Goal: Register for event/course

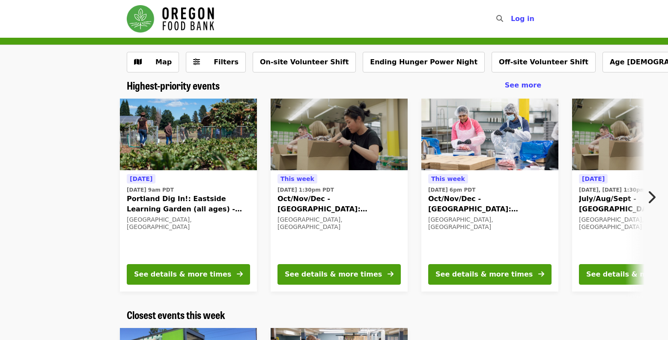
scroll to position [2, 0]
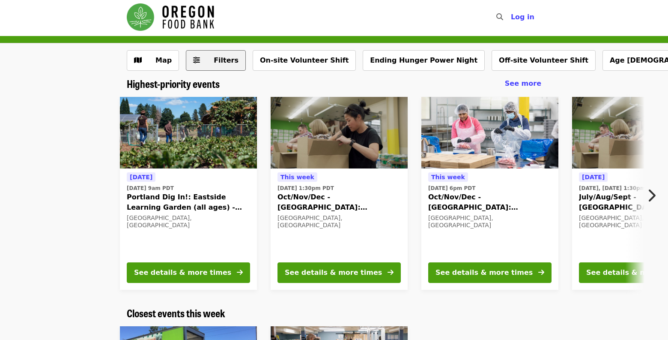
click at [218, 63] on span "Filters" at bounding box center [226, 60] width 25 height 8
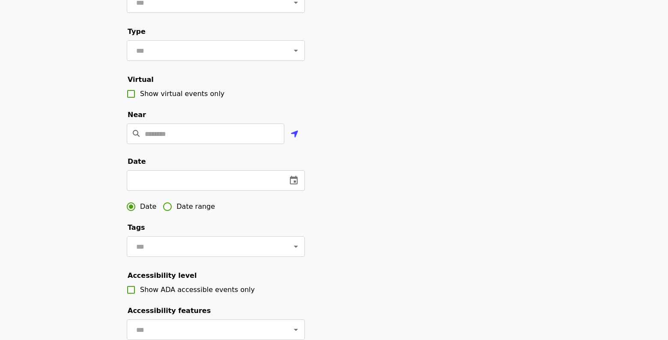
scroll to position [121, 0]
click at [217, 143] on input "Location" at bounding box center [215, 133] width 140 height 21
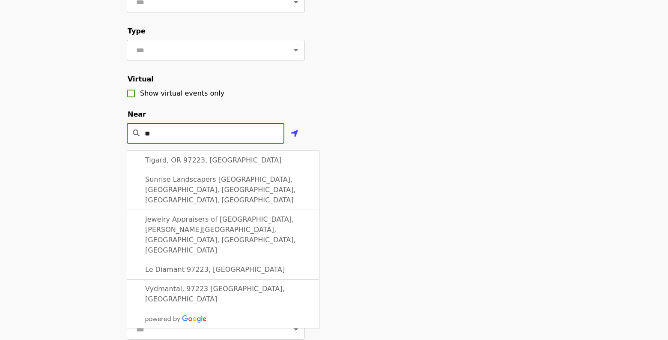
type input "*"
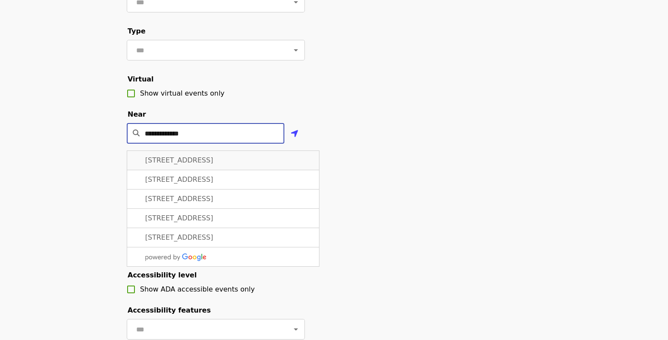
click at [213, 164] on span "[STREET_ADDRESS]" at bounding box center [179, 160] width 68 height 8
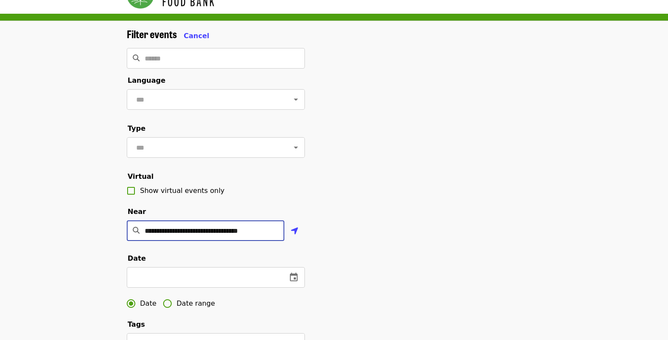
scroll to position [21, 0]
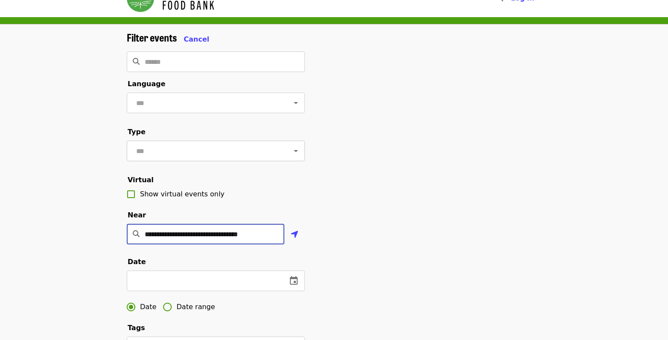
type input "**********"
click at [243, 157] on input "text" at bounding box center [205, 151] width 143 height 16
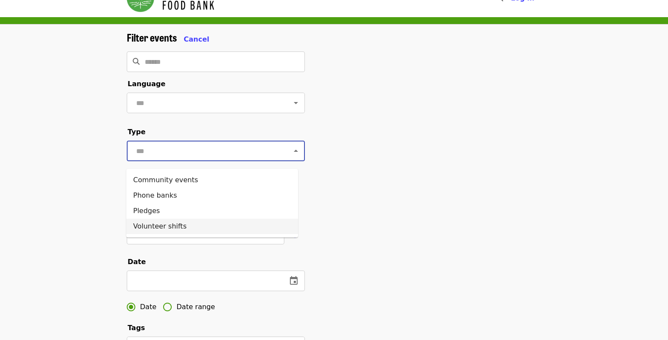
click at [166, 227] on li "Volunteer shifts" at bounding box center [212, 225] width 172 height 15
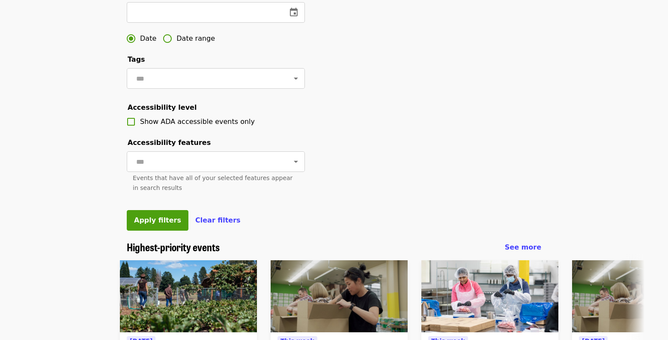
scroll to position [290, 0]
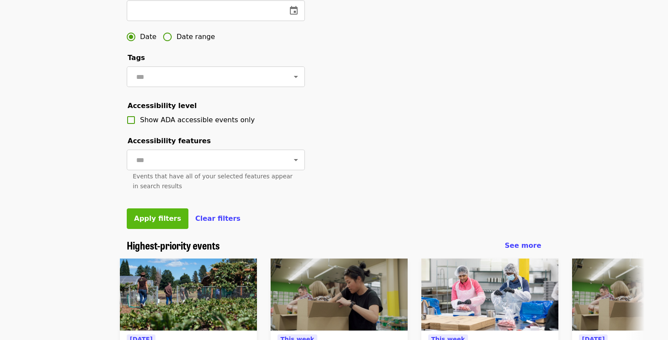
click at [156, 222] on span "Apply filters" at bounding box center [157, 218] width 47 height 8
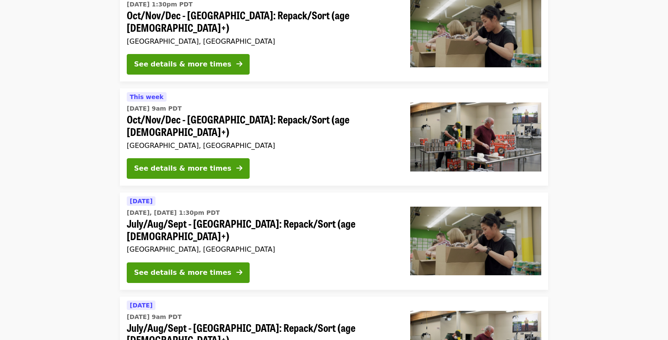
scroll to position [1190, 0]
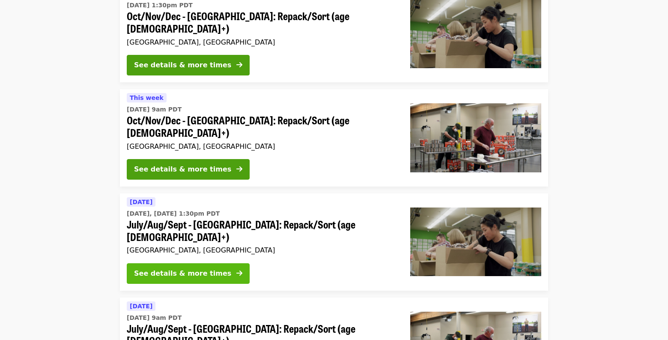
click at [176, 268] on div "See details & more times" at bounding box center [182, 273] width 97 height 10
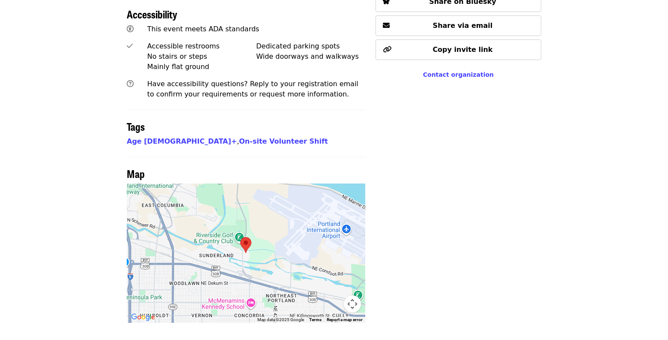
scroll to position [603, 0]
click at [134, 137] on link "Age [DEMOGRAPHIC_DATA]+" at bounding box center [182, 141] width 110 height 8
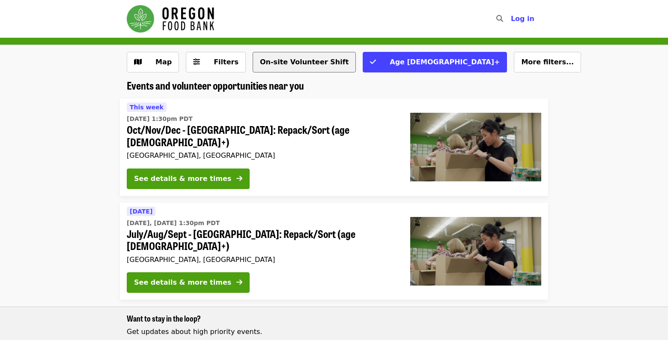
click at [289, 66] on button "On-site Volunteer Shift" at bounding box center [304, 62] width 103 height 21
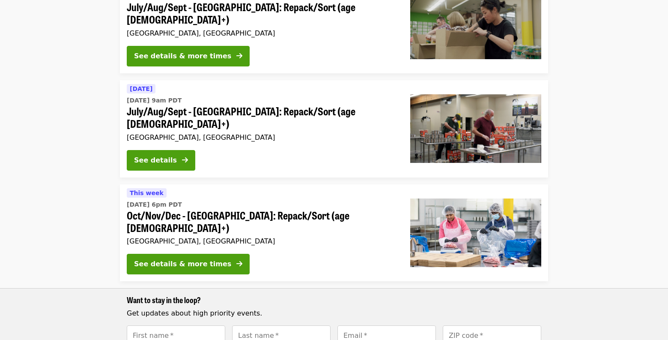
scroll to position [440, 0]
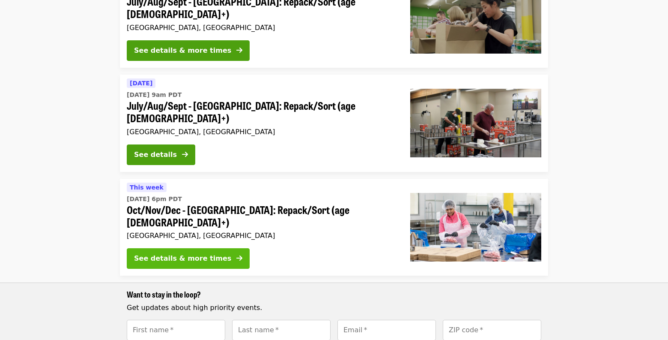
click at [183, 253] on div "See details & more times" at bounding box center [182, 258] width 97 height 10
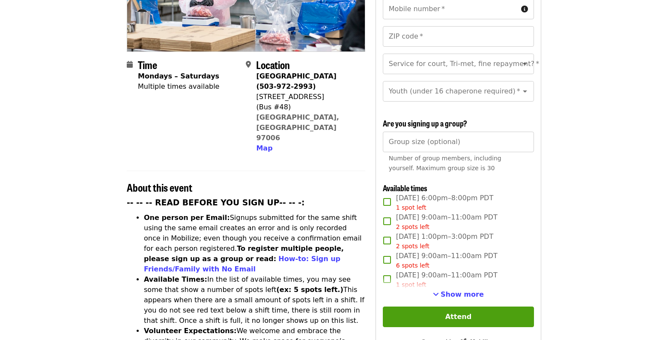
scroll to position [180, 0]
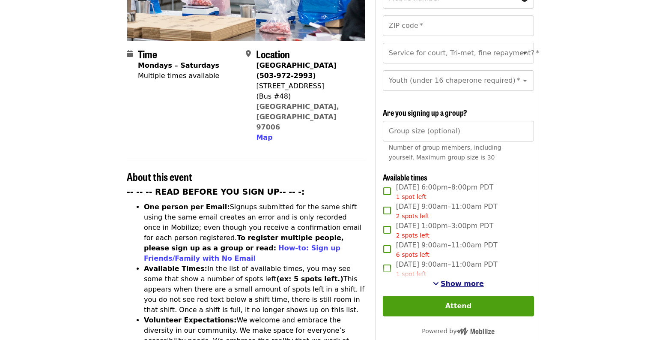
click at [461, 283] on span "Show more" at bounding box center [462, 283] width 43 height 8
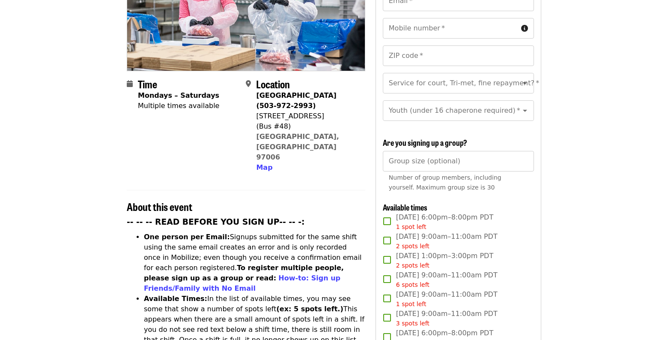
scroll to position [273, 0]
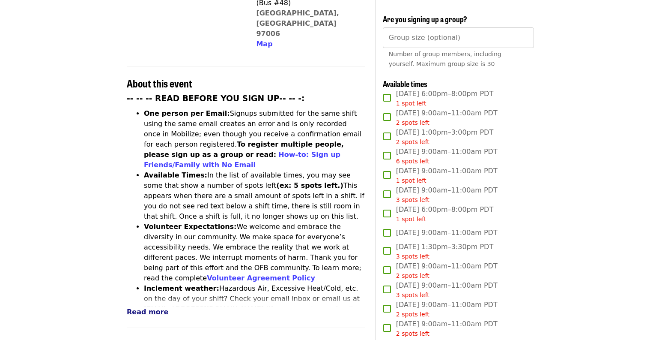
click at [152, 307] on span "Read more" at bounding box center [148, 311] width 42 height 8
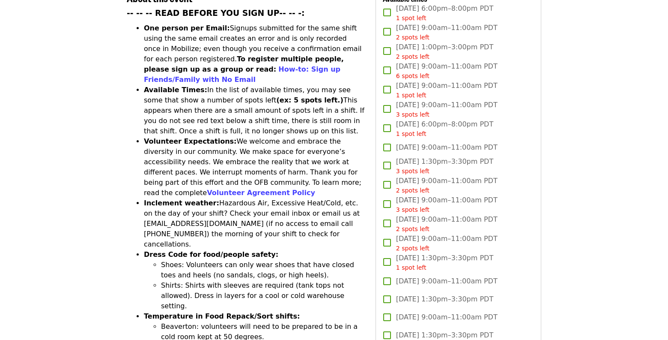
scroll to position [0, 0]
